Goal: Transaction & Acquisition: Purchase product/service

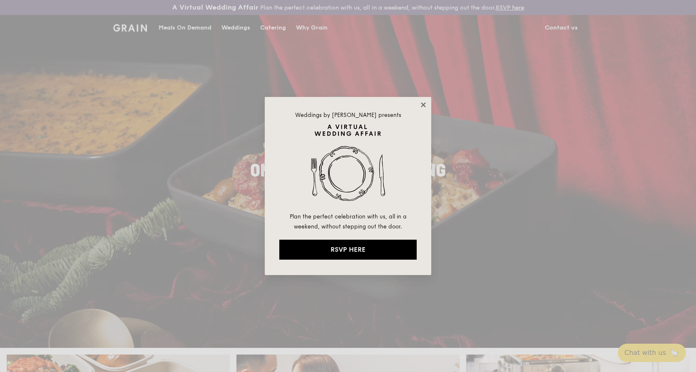
click at [420, 106] on icon at bounding box center [422, 104] width 7 height 7
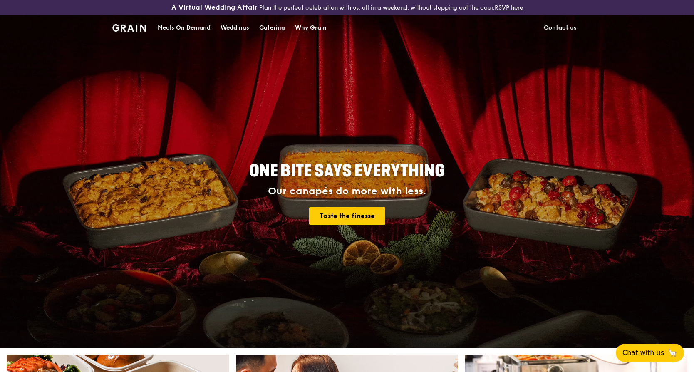
click at [562, 27] on link "Contact us" at bounding box center [560, 27] width 43 height 25
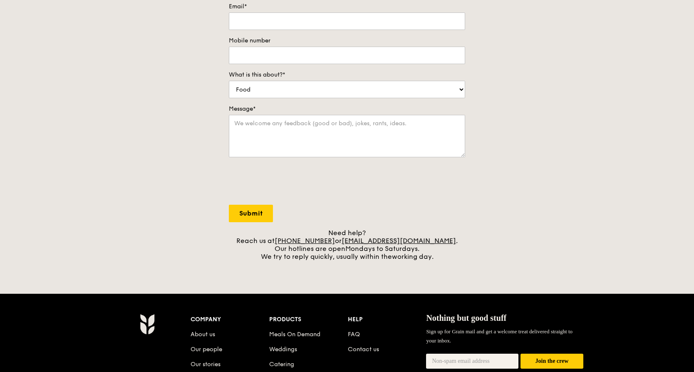
scroll to position [166, 0]
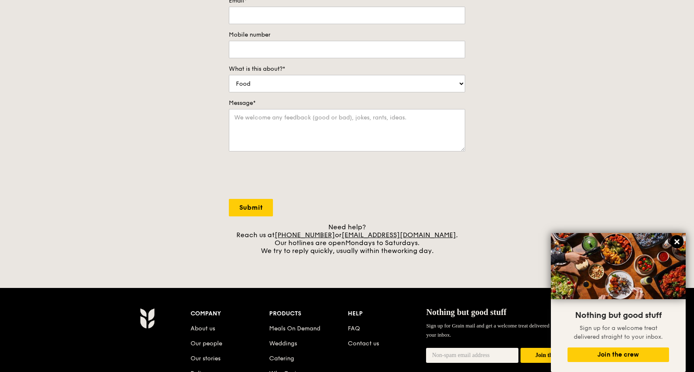
click at [677, 247] on button at bounding box center [676, 241] width 13 height 13
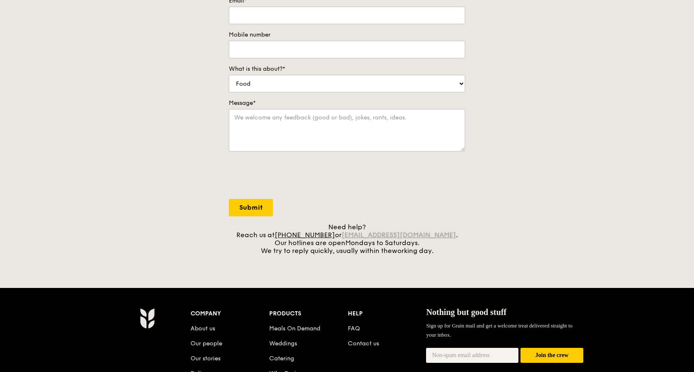
click at [372, 233] on link "[EMAIL_ADDRESS][DOMAIN_NAME]" at bounding box center [399, 235] width 114 height 8
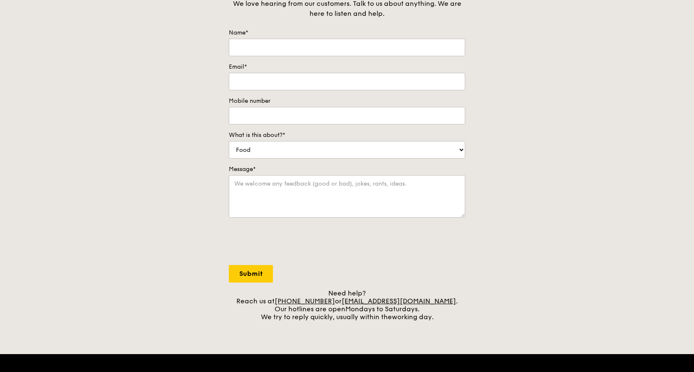
scroll to position [0, 0]
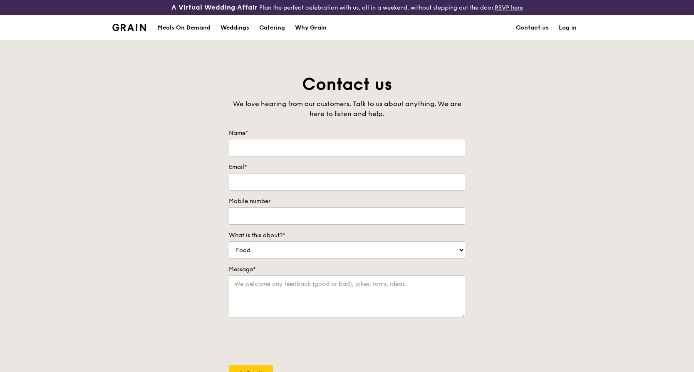
click at [172, 29] on div "Meals On Demand" at bounding box center [184, 27] width 53 height 25
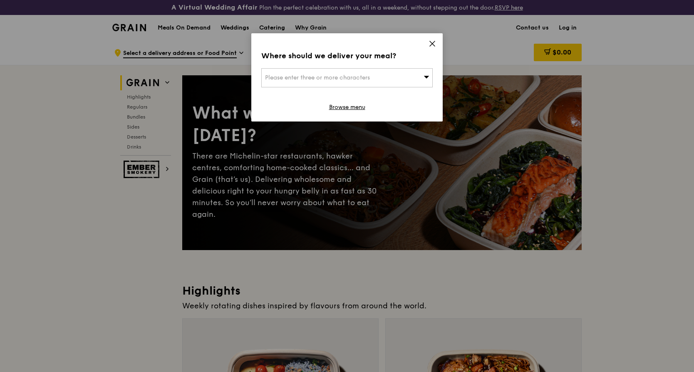
click at [402, 74] on div "Please enter three or more characters" at bounding box center [346, 77] width 171 height 19
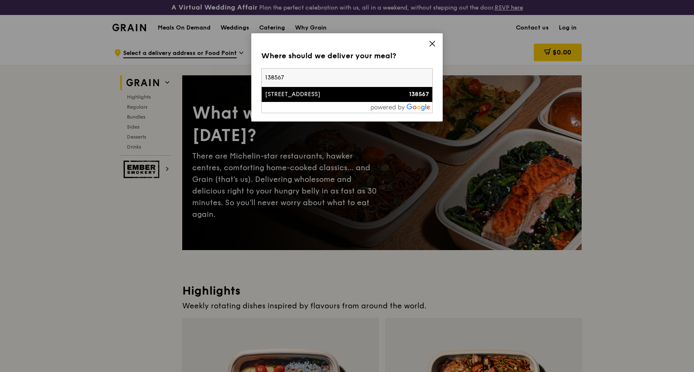
type input "138567"
click at [346, 97] on div "[STREET_ADDRESS]" at bounding box center [326, 94] width 123 height 8
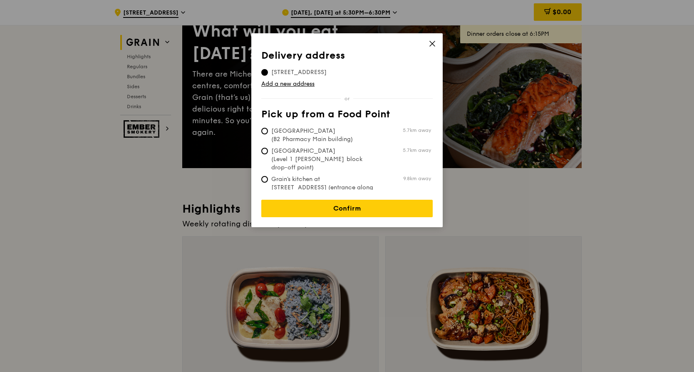
scroll to position [83, 0]
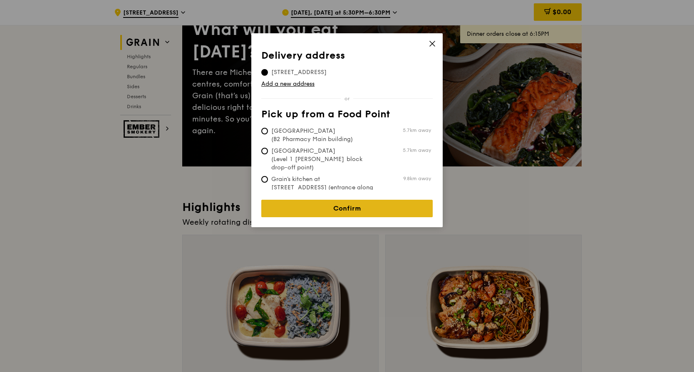
click at [365, 205] on link "Confirm" at bounding box center [346, 208] width 171 height 17
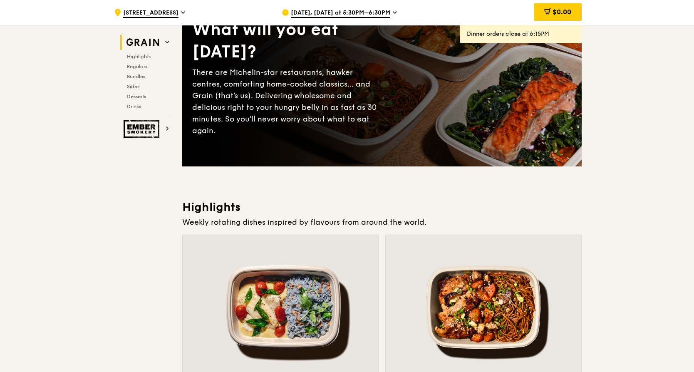
click at [393, 12] on icon at bounding box center [394, 13] width 3 height 2
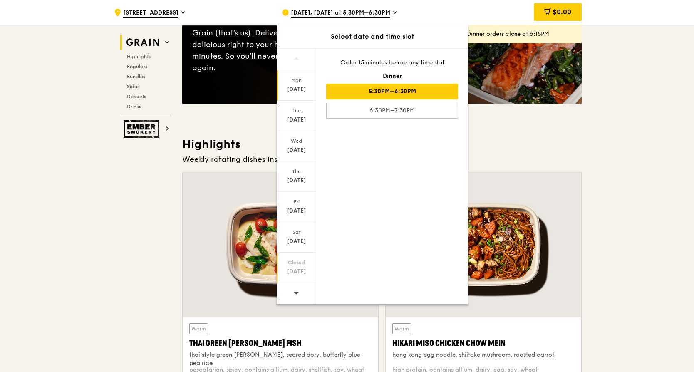
scroll to position [166, 0]
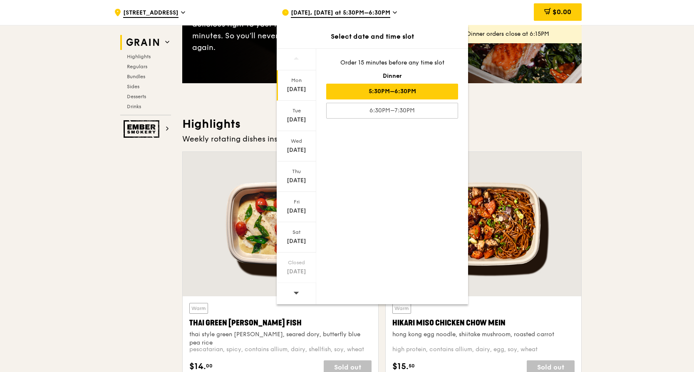
click at [297, 292] on icon at bounding box center [296, 293] width 6 height 6
click at [298, 122] on div "[DATE]" at bounding box center [296, 120] width 37 height 8
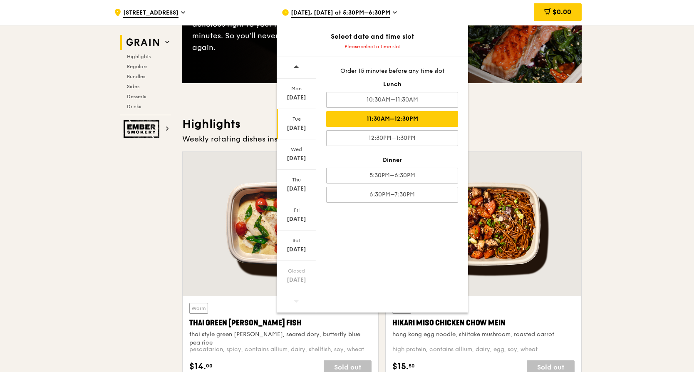
click at [405, 112] on div "11:30AM–12:30PM" at bounding box center [392, 119] width 132 height 16
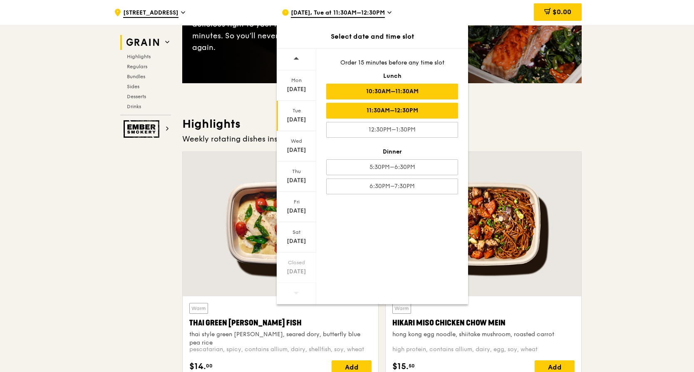
click at [403, 87] on div "10:30AM–11:30AM" at bounding box center [392, 92] width 132 height 16
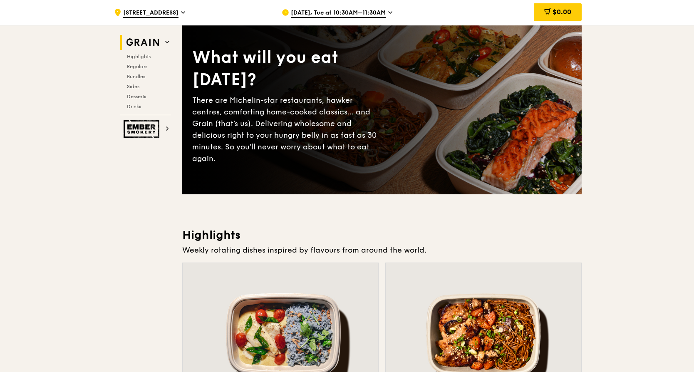
scroll to position [42, 0]
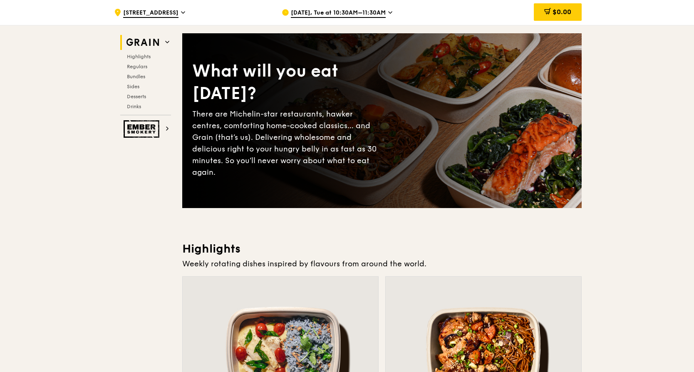
click at [380, 12] on span "[DATE], Tue at 10:30AM–11:30AM" at bounding box center [338, 13] width 95 height 9
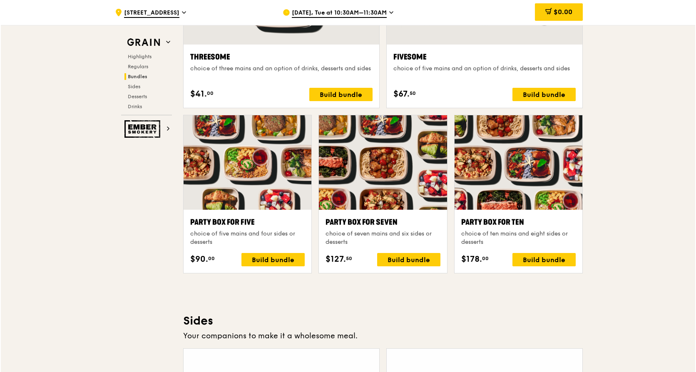
scroll to position [1581, 0]
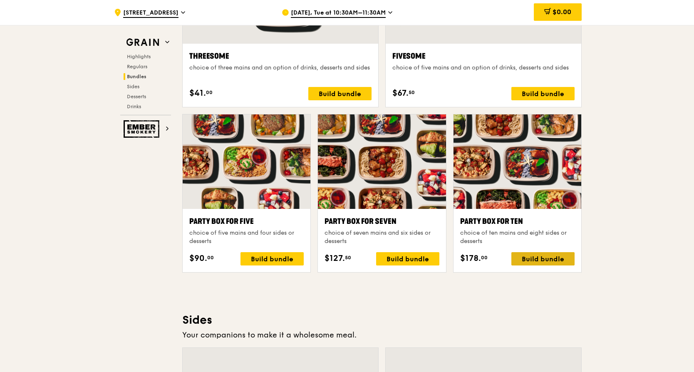
click at [544, 262] on div "Build bundle" at bounding box center [542, 258] width 63 height 13
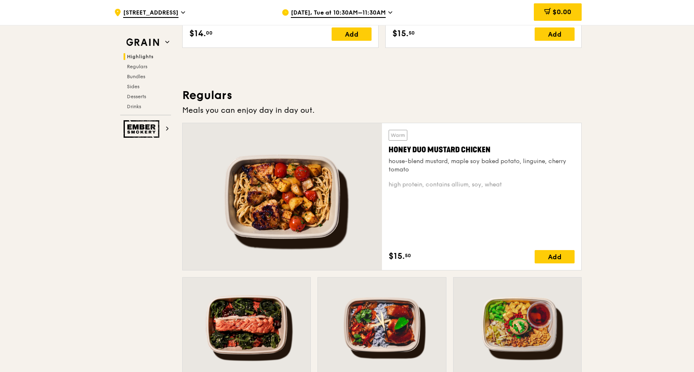
scroll to position [541, 0]
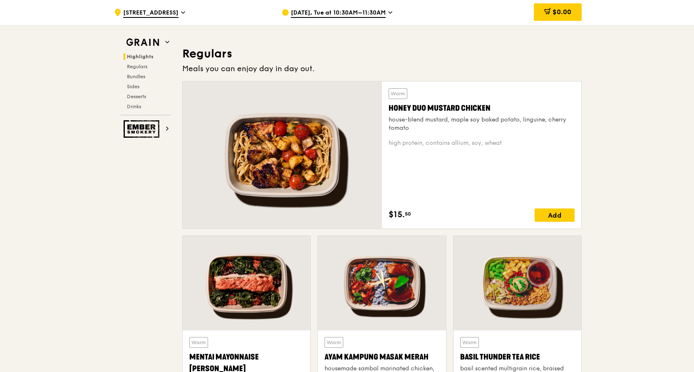
drag, startPoint x: 413, startPoint y: 130, endPoint x: 387, endPoint y: 110, distance: 32.3
click at [387, 110] on div "Warm Honey Duo Mustard Chicken house-blend mustard, maple soy baked potato, lin…" at bounding box center [481, 155] width 199 height 147
drag, startPoint x: 491, startPoint y: 108, endPoint x: 389, endPoint y: 109, distance: 102.4
click at [389, 109] on div "Honey Duo Mustard Chicken" at bounding box center [482, 108] width 186 height 12
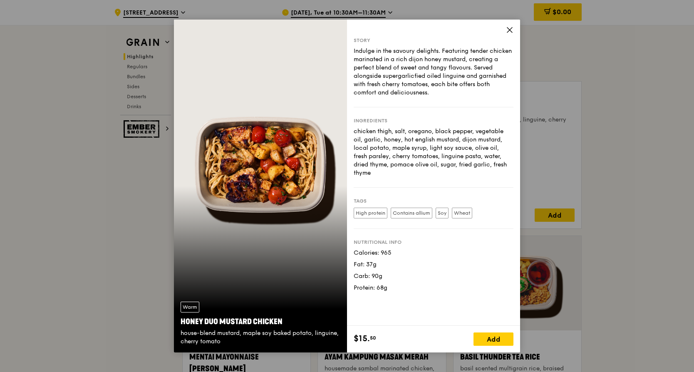
copy div "Honey Duo Mustard Chicken"
click at [507, 33] on icon at bounding box center [509, 29] width 7 height 7
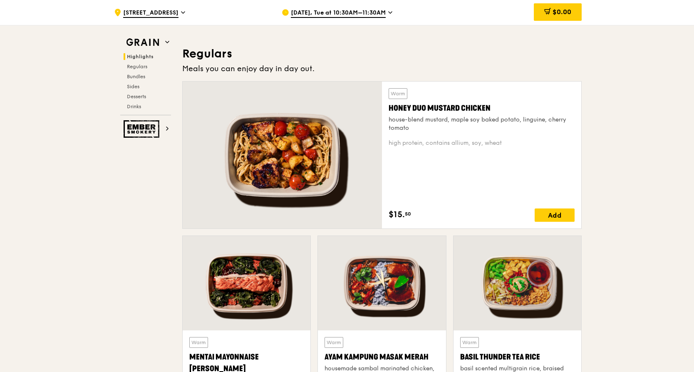
drag, startPoint x: 493, startPoint y: 109, endPoint x: 387, endPoint y: 112, distance: 105.7
click at [387, 112] on div "Warm Honey Duo Mustard Chicken house-blend mustard, maple soy baked potato, lin…" at bounding box center [481, 155] width 199 height 147
copy div "Honey Duo Mustard Chicken"
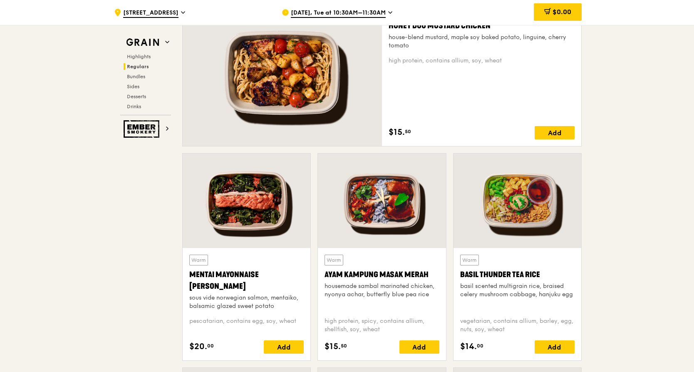
scroll to position [624, 0]
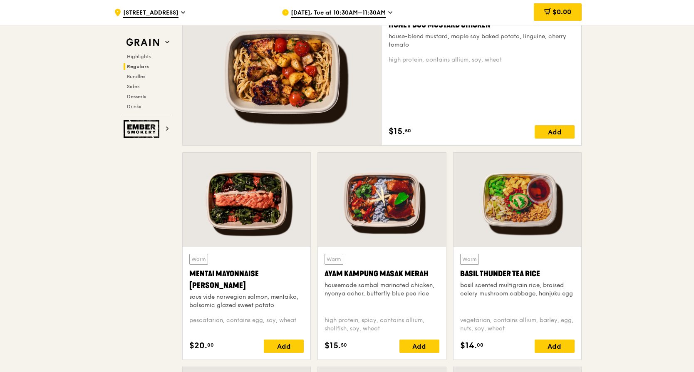
drag, startPoint x: 220, startPoint y: 283, endPoint x: 189, endPoint y: 273, distance: 32.2
click at [189, 273] on div "Mentai Mayonnaise [PERSON_NAME]" at bounding box center [246, 279] width 114 height 23
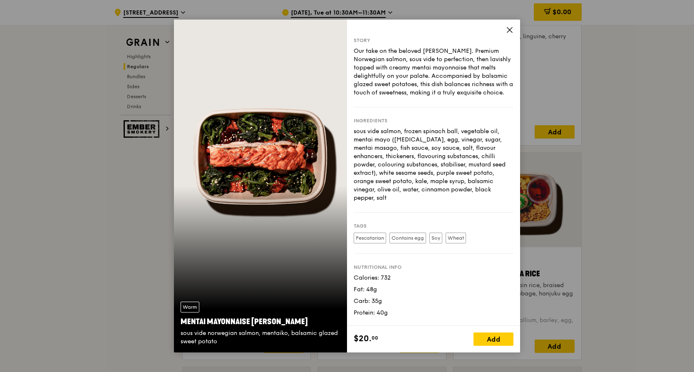
click at [509, 31] on icon at bounding box center [509, 29] width 5 height 5
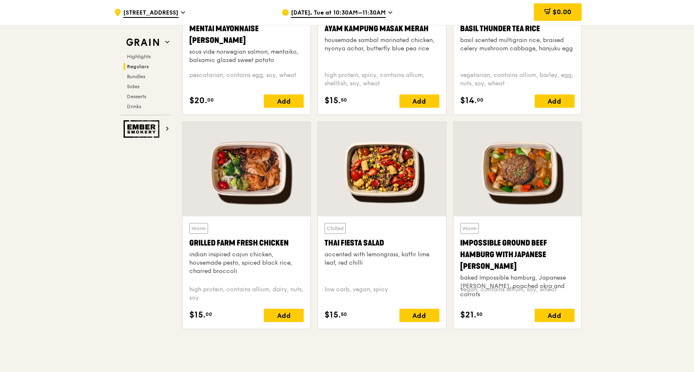
scroll to position [874, 0]
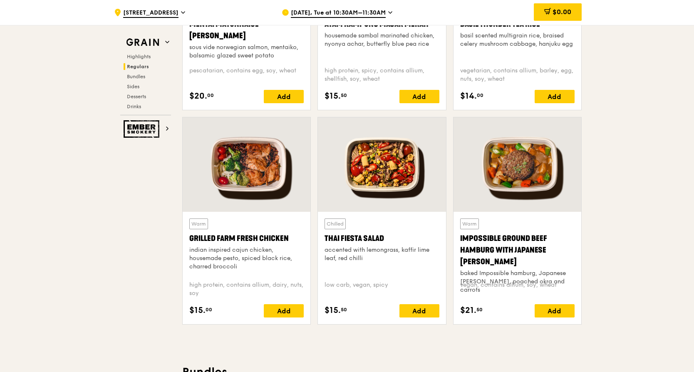
drag, startPoint x: 481, startPoint y: 308, endPoint x: 461, endPoint y: 314, distance: 20.9
click at [461, 314] on div "$21. 50" at bounding box center [471, 310] width 22 height 12
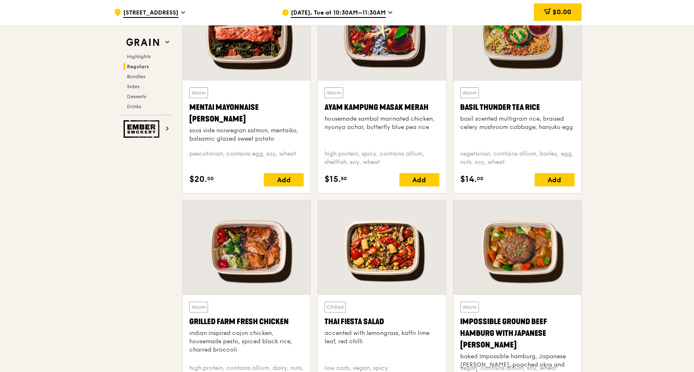
scroll to position [832, 0]
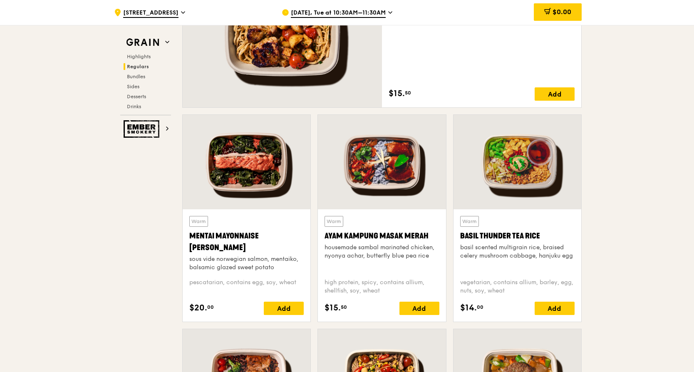
scroll to position [666, 0]
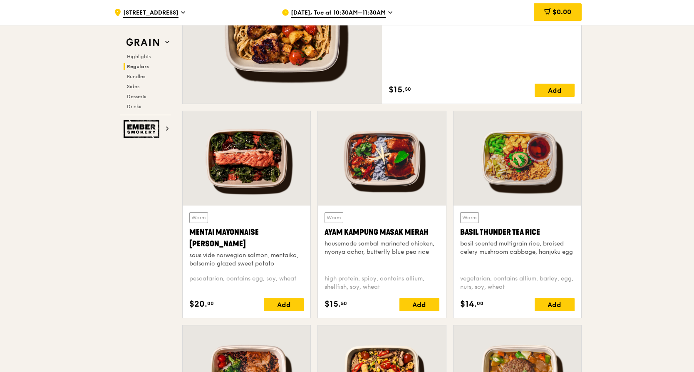
drag, startPoint x: 223, startPoint y: 242, endPoint x: 184, endPoint y: 236, distance: 39.3
click at [184, 236] on div "Warm Mentai Mayonnaise Aburi Salmon sous vide norwegian salmon, mentaiko, balsa…" at bounding box center [247, 262] width 128 height 112
copy div "Mentai Mayonnaise [PERSON_NAME]"
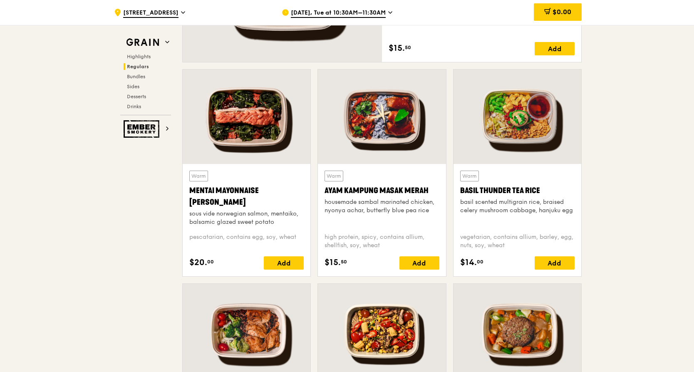
click at [377, 120] on div at bounding box center [382, 116] width 128 height 94
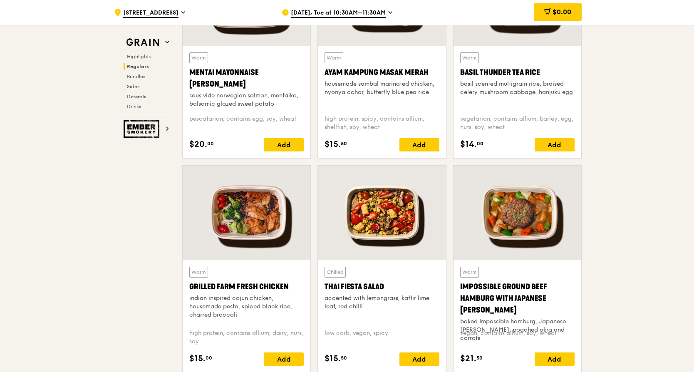
scroll to position [832, 0]
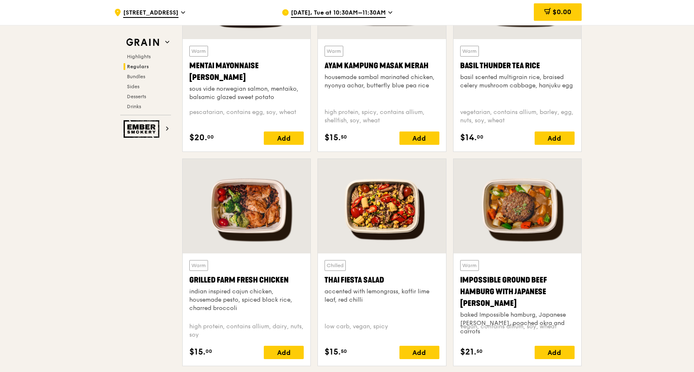
drag, startPoint x: 429, startPoint y: 66, endPoint x: 325, endPoint y: 70, distance: 104.1
click at [325, 70] on div "Ayam Kampung Masak Merah" at bounding box center [382, 66] width 114 height 12
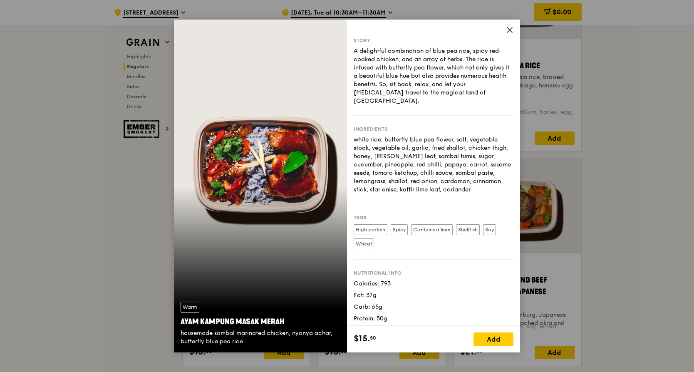
click at [506, 28] on icon at bounding box center [509, 29] width 7 height 7
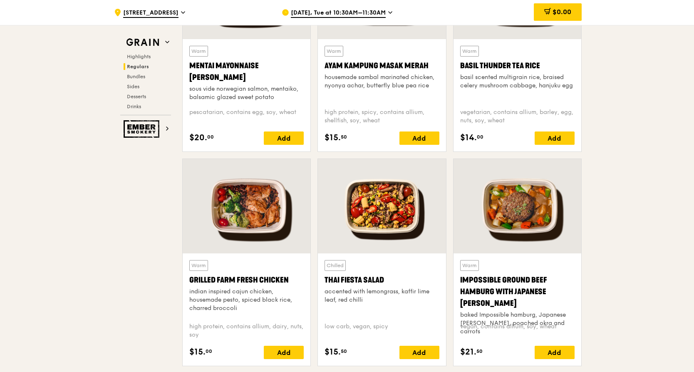
drag, startPoint x: 429, startPoint y: 65, endPoint x: 327, endPoint y: 67, distance: 102.0
click at [327, 67] on div "Ayam Kampung Masak Merah" at bounding box center [382, 66] width 114 height 12
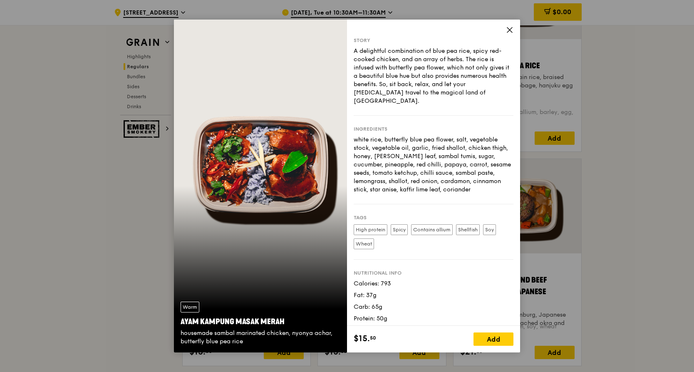
click at [513, 29] on icon at bounding box center [509, 29] width 7 height 7
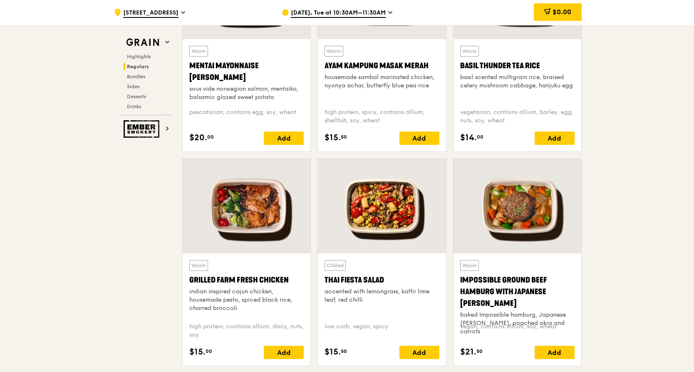
drag, startPoint x: 325, startPoint y: 65, endPoint x: 429, endPoint y: 70, distance: 104.2
click at [429, 70] on div "Ayam Kampung Masak Merah" at bounding box center [382, 66] width 114 height 12
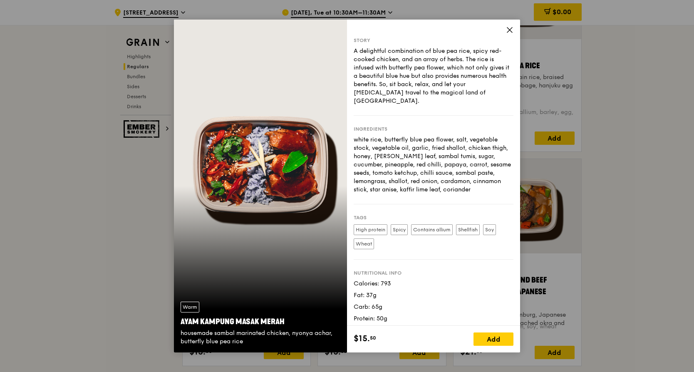
drag, startPoint x: 429, startPoint y: 70, endPoint x: 510, endPoint y: 28, distance: 90.5
click at [510, 28] on icon at bounding box center [509, 29] width 7 height 7
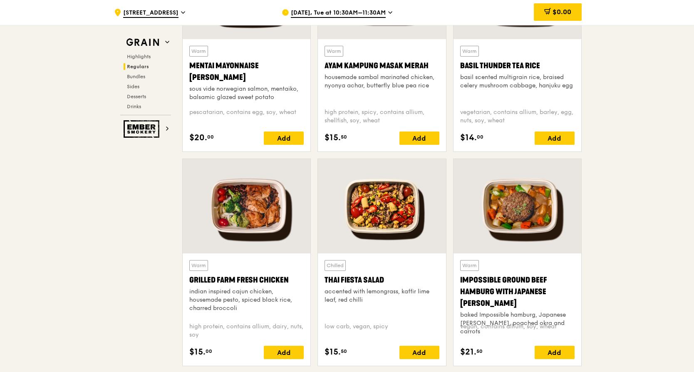
drag, startPoint x: 323, startPoint y: 68, endPoint x: 430, endPoint y: 70, distance: 107.4
click at [430, 70] on div "Warm Ayam [GEOGRAPHIC_DATA] housemade sambal marinated chicken, nyonya achar, b…" at bounding box center [382, 95] width 128 height 112
copy div "Ayam Kampung Masak Merah"
drag, startPoint x: 289, startPoint y: 278, endPoint x: 189, endPoint y: 283, distance: 100.4
click at [189, 283] on div "Warm Grilled Farm Fresh Chicken indian inspired cajun chicken, housemade pesto,…" at bounding box center [247, 309] width 128 height 112
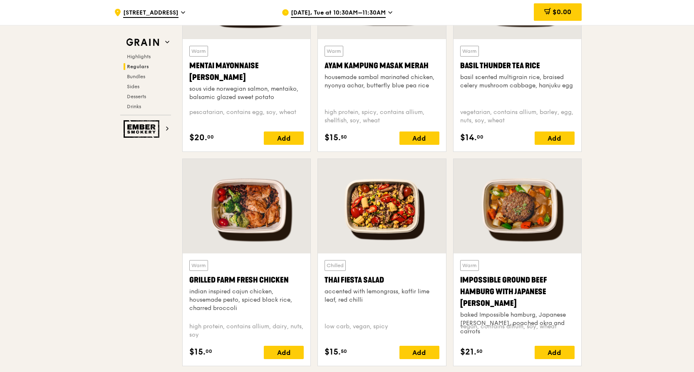
copy div "Grilled Farm Fresh Chicken"
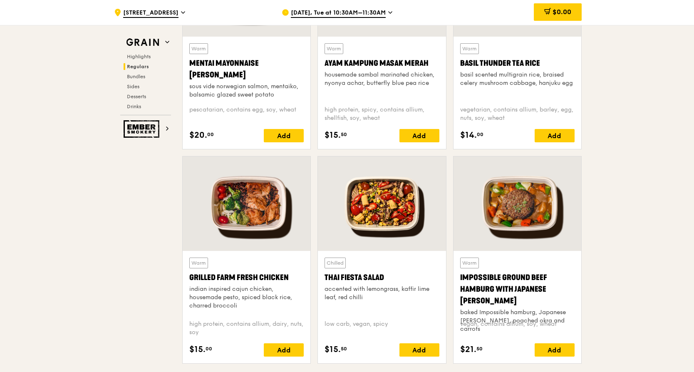
scroll to position [916, 0]
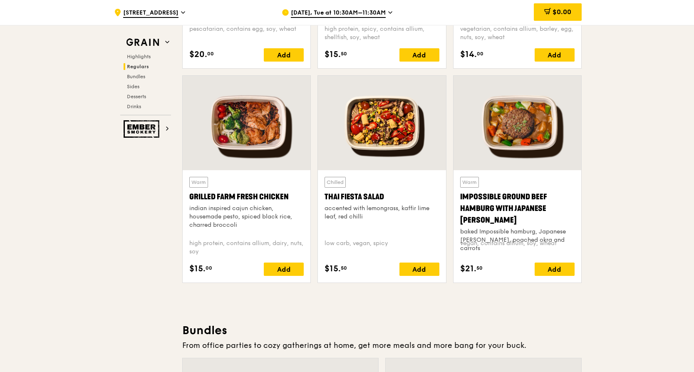
drag, startPoint x: 387, startPoint y: 192, endPoint x: 323, endPoint y: 197, distance: 63.9
click at [323, 197] on div "Chilled Thai Fiesta Salad accented with lemongrass, kaffir lime leaf, red chill…" at bounding box center [382, 226] width 128 height 112
copy div "Thai Fiesta Salad"
drag, startPoint x: 573, startPoint y: 205, endPoint x: 451, endPoint y: 197, distance: 122.6
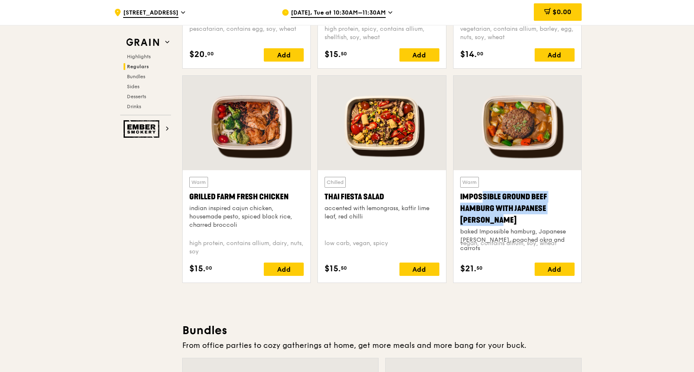
click at [451, 197] on div "Warm Impossible Ground Beef Hamburg with Japanese [PERSON_NAME] baked Impossibl…" at bounding box center [517, 182] width 135 height 214
copy div "Impossible Ground Beef Hamburg with Japanese [PERSON_NAME]"
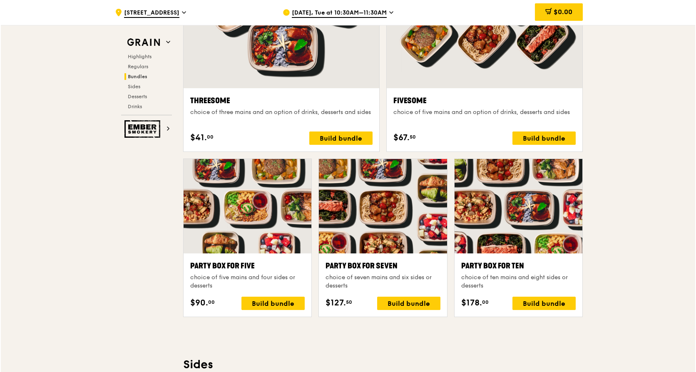
scroll to position [1540, 0]
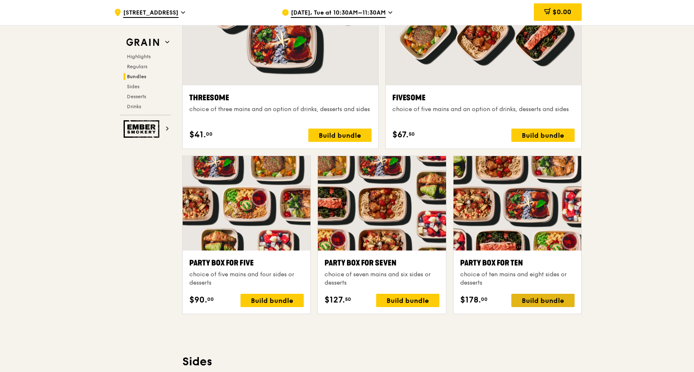
click at [539, 300] on div "Build bundle" at bounding box center [542, 300] width 63 height 13
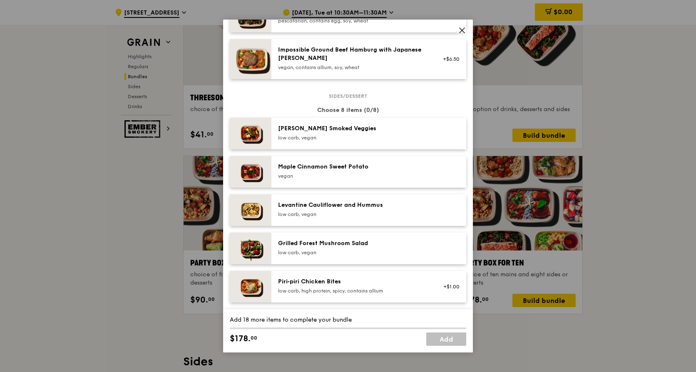
scroll to position [375, 0]
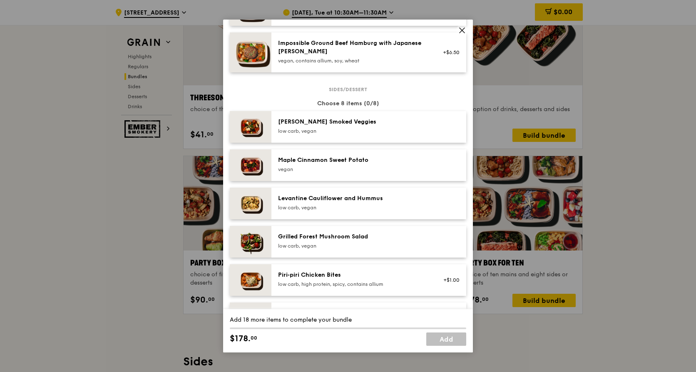
click at [308, 172] on div "Maple Cinnamon Sweet Potato [GEOGRAPHIC_DATA]" at bounding box center [352, 164] width 149 height 17
click at [310, 164] on div "Maple Cinnamon Sweet Potato" at bounding box center [352, 160] width 149 height 8
click at [318, 203] on div "Levantine Cauliflower and Hummus" at bounding box center [352, 198] width 149 height 8
click at [442, 170] on link "Remove" at bounding box center [449, 167] width 19 height 6
click at [444, 208] on link "Remove" at bounding box center [449, 206] width 19 height 6
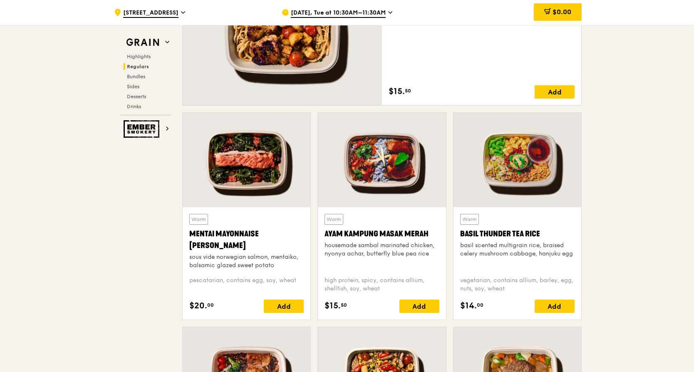
scroll to position [707, 0]
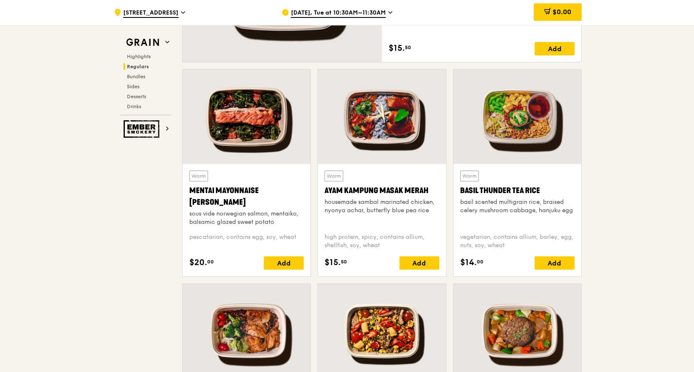
drag, startPoint x: 543, startPoint y: 190, endPoint x: 459, endPoint y: 188, distance: 84.1
click at [459, 188] on div "Warm Basil Thunder Tea [PERSON_NAME] scented multigrain rice, braised celery mu…" at bounding box center [518, 220] width 128 height 112
copy div "Basil Thunder Tea Rice"
